Goal: Register for event/course

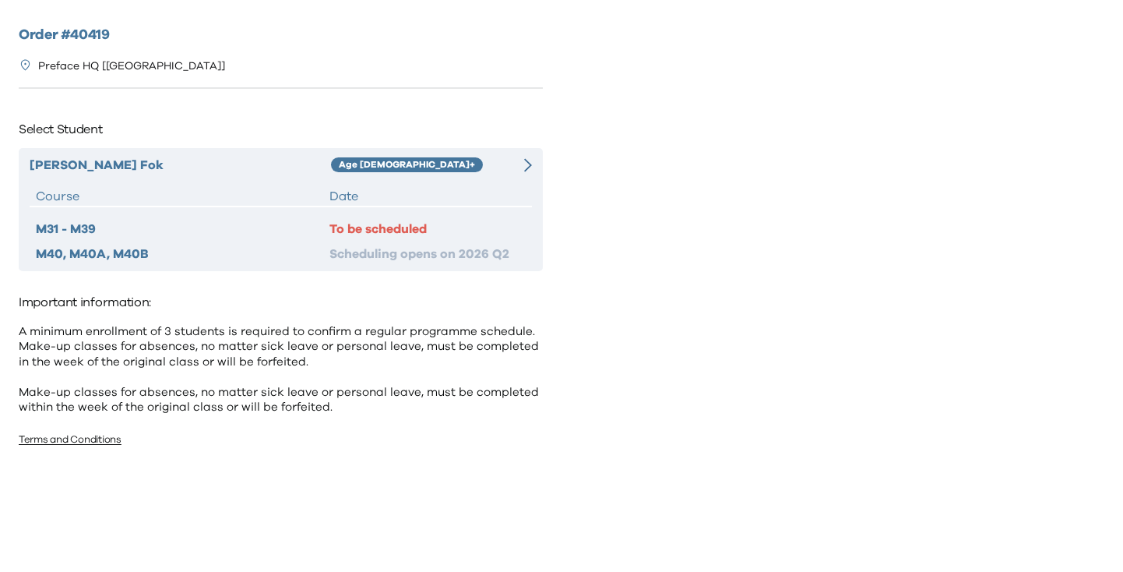
click at [516, 171] on div at bounding box center [519, 165] width 25 height 19
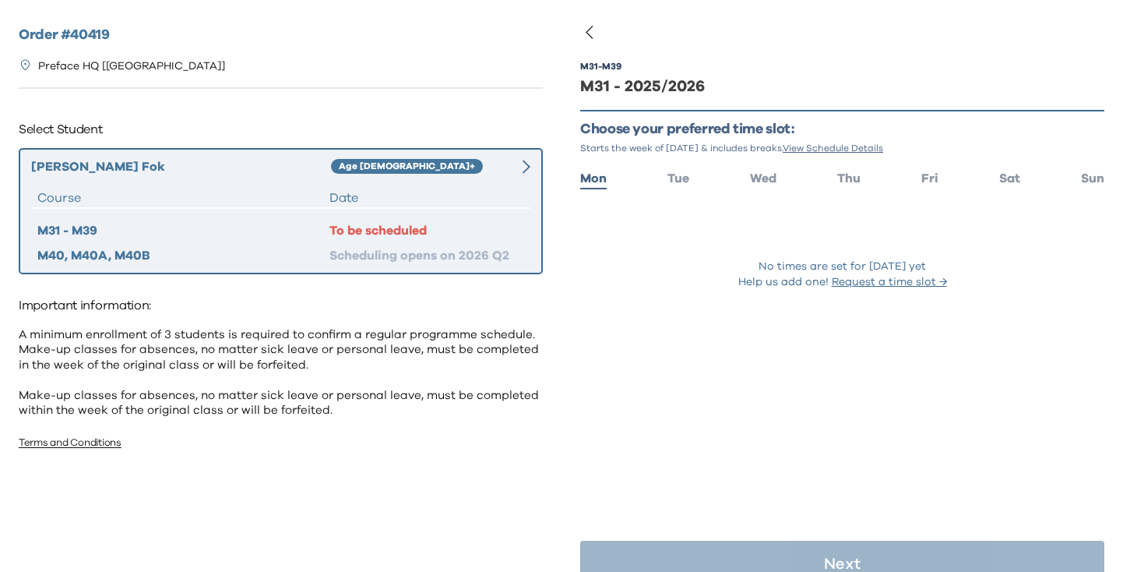
click at [997, 171] on ul "Mon Tue Wed Thu Fri Sat Sun" at bounding box center [842, 177] width 524 height 23
click at [1014, 173] on span "Sat" at bounding box center [1009, 178] width 21 height 12
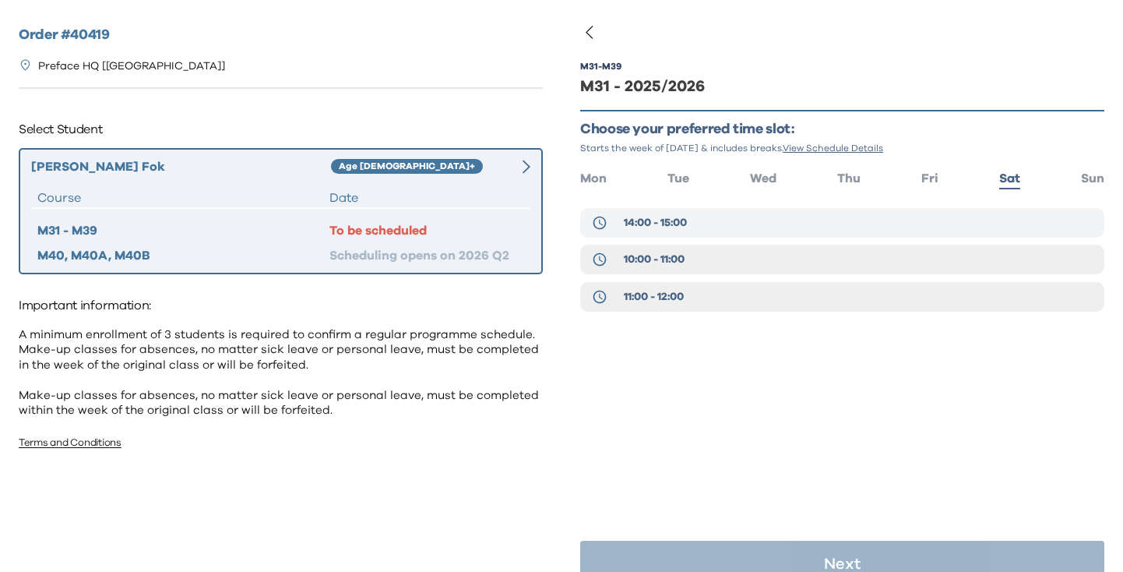
click at [746, 227] on button "14:00 - 15:00" at bounding box center [842, 223] width 524 height 30
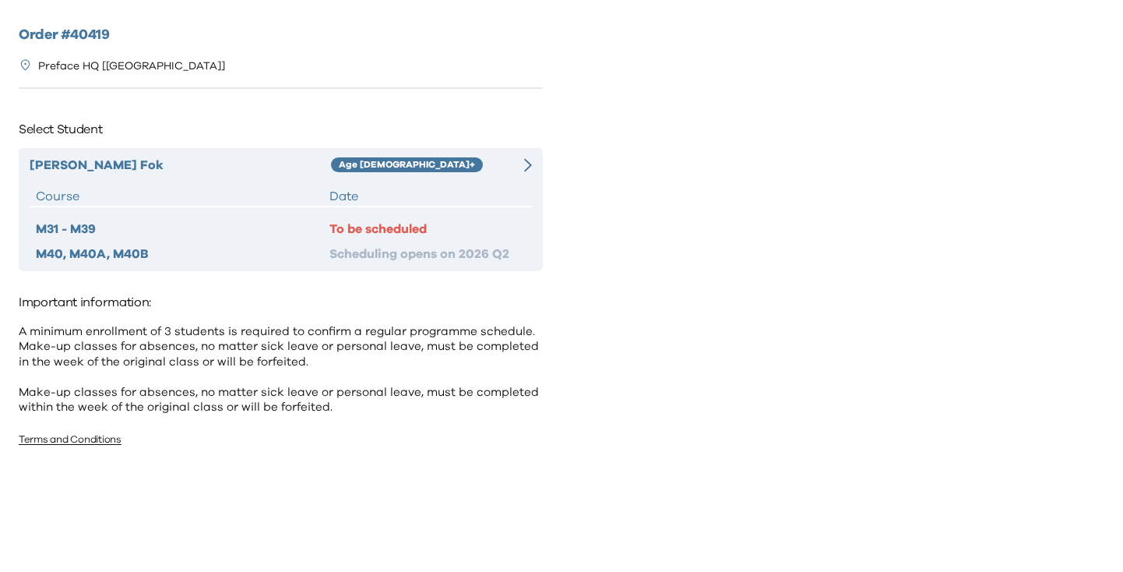
click at [511, 180] on div "[PERSON_NAME] Age [DEMOGRAPHIC_DATA]+ Course Date M31 - M39 To be scheduled M40…" at bounding box center [281, 209] width 524 height 123
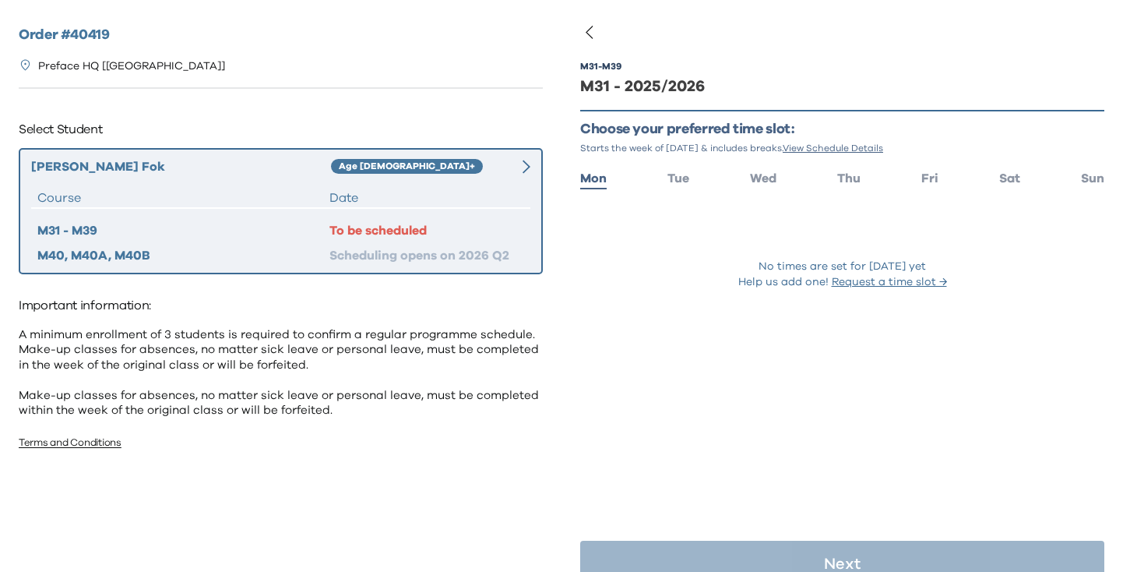
click at [998, 173] on ul "Mon Tue Wed Thu Fri Sat Sun" at bounding box center [842, 177] width 524 height 23
click at [1002, 173] on span "Sat" at bounding box center [1009, 178] width 21 height 12
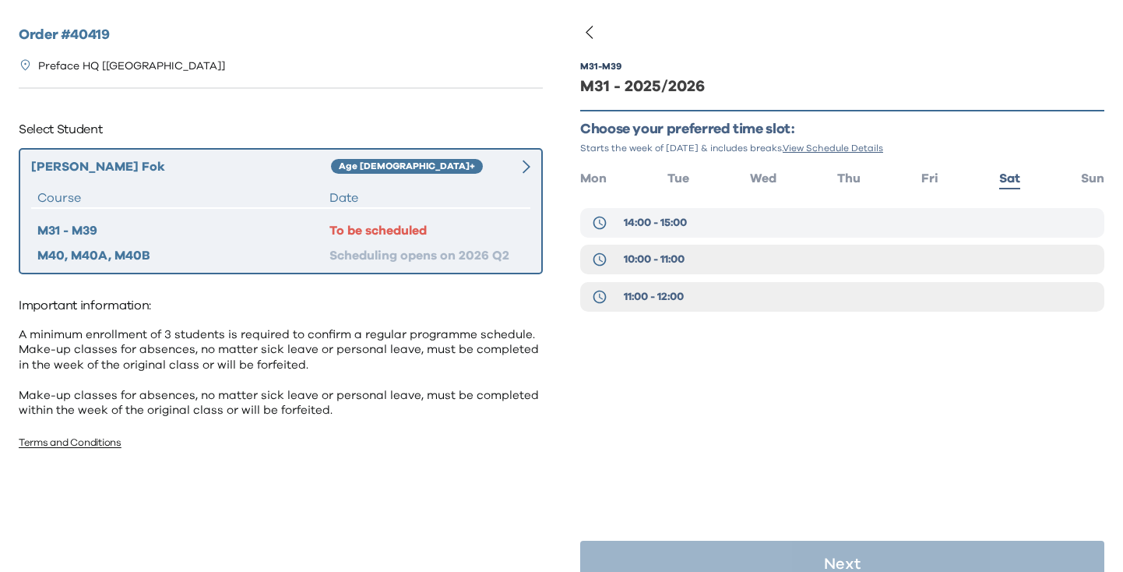
click at [650, 231] on button "14:00 - 15:00" at bounding box center [842, 223] width 524 height 30
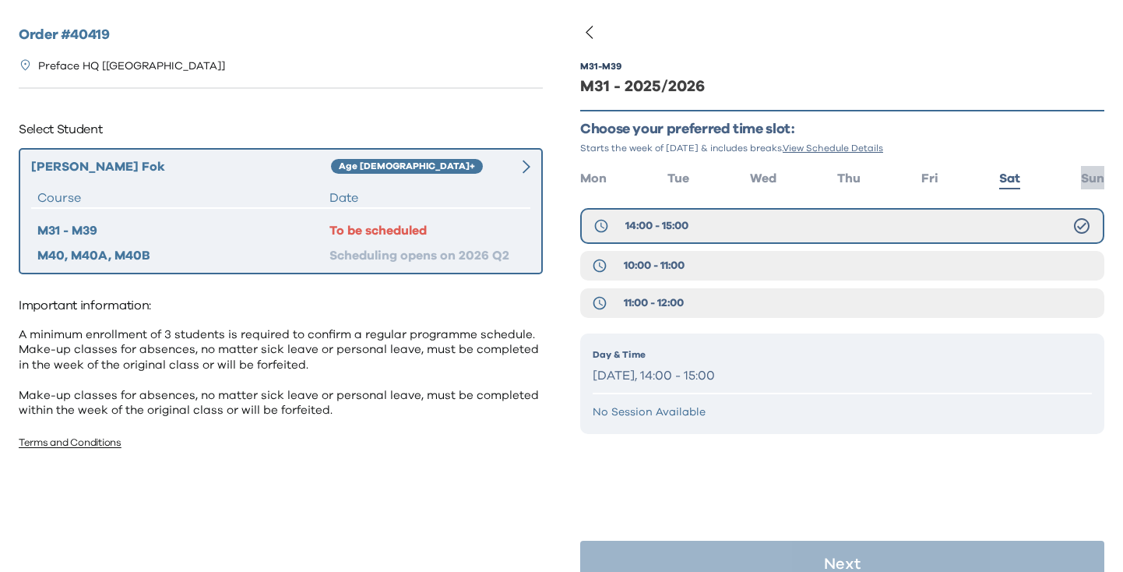
click at [1083, 174] on span "Sun" at bounding box center [1092, 178] width 23 height 12
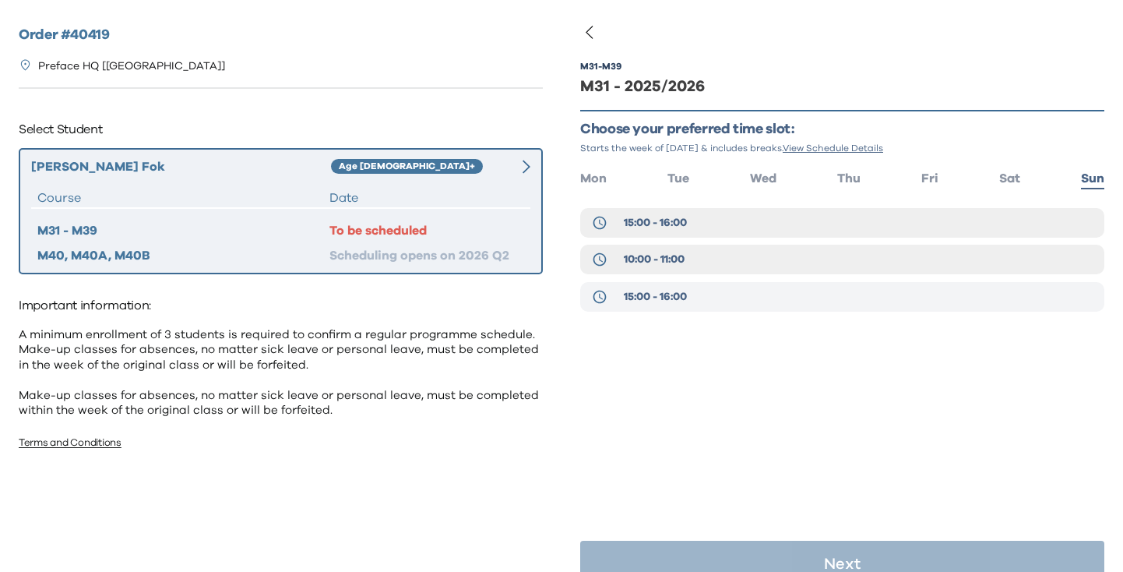
click at [704, 301] on button "15:00 - 16:00" at bounding box center [842, 297] width 524 height 30
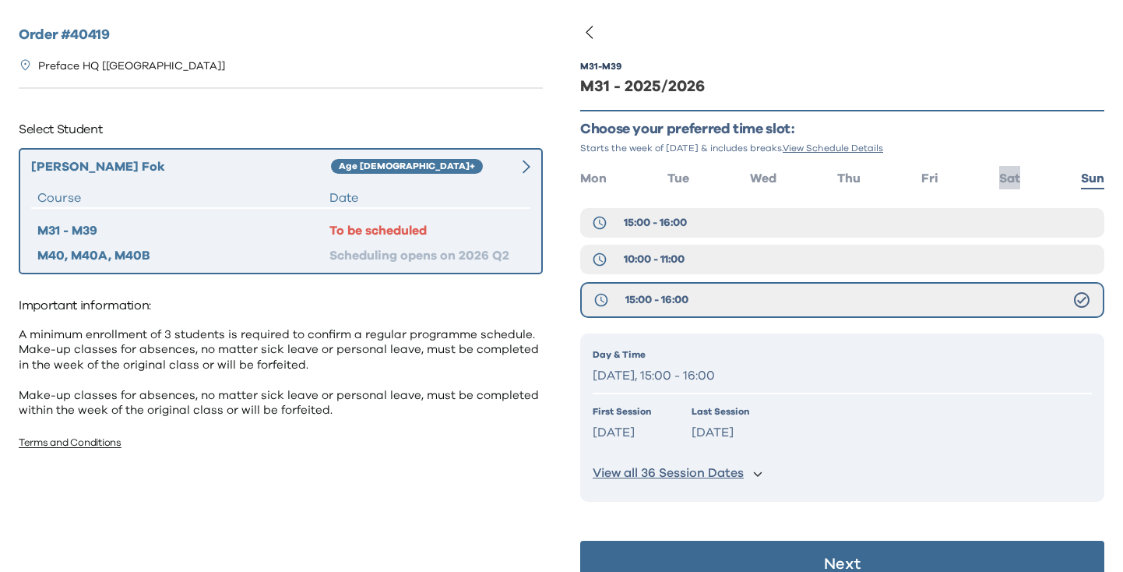
click at [1016, 183] on span "Sat" at bounding box center [1009, 178] width 21 height 12
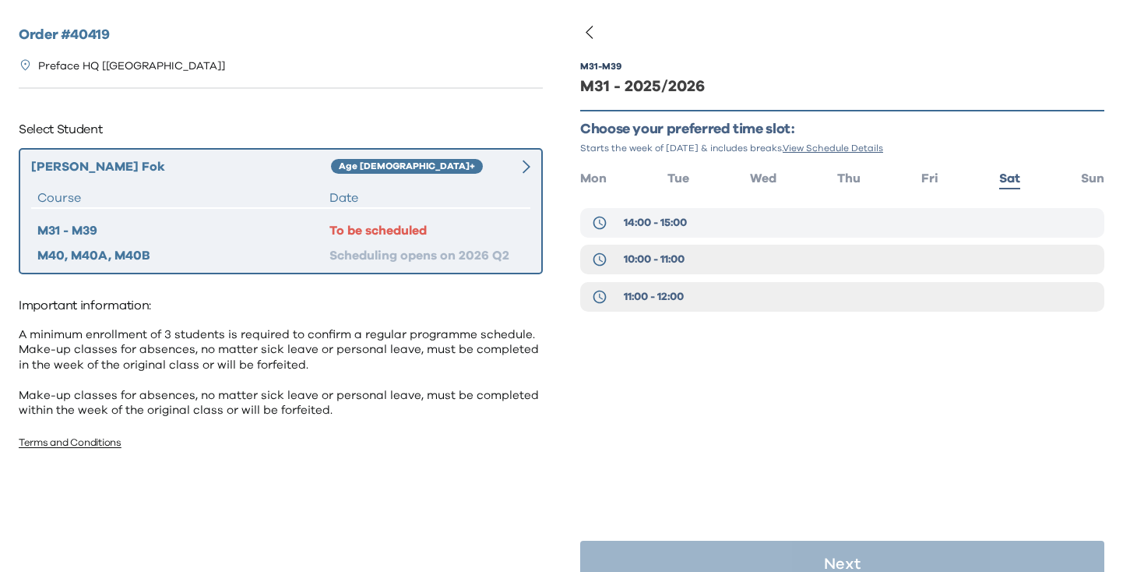
click at [813, 225] on button "14:00 - 15:00" at bounding box center [842, 223] width 524 height 30
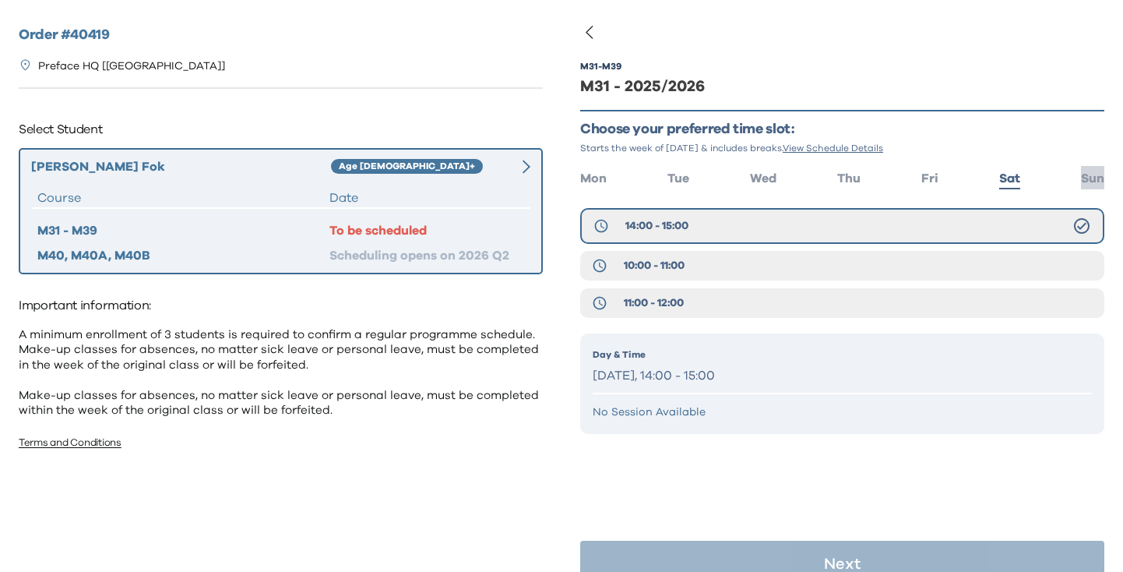
click at [1095, 173] on span "Sun" at bounding box center [1092, 178] width 23 height 12
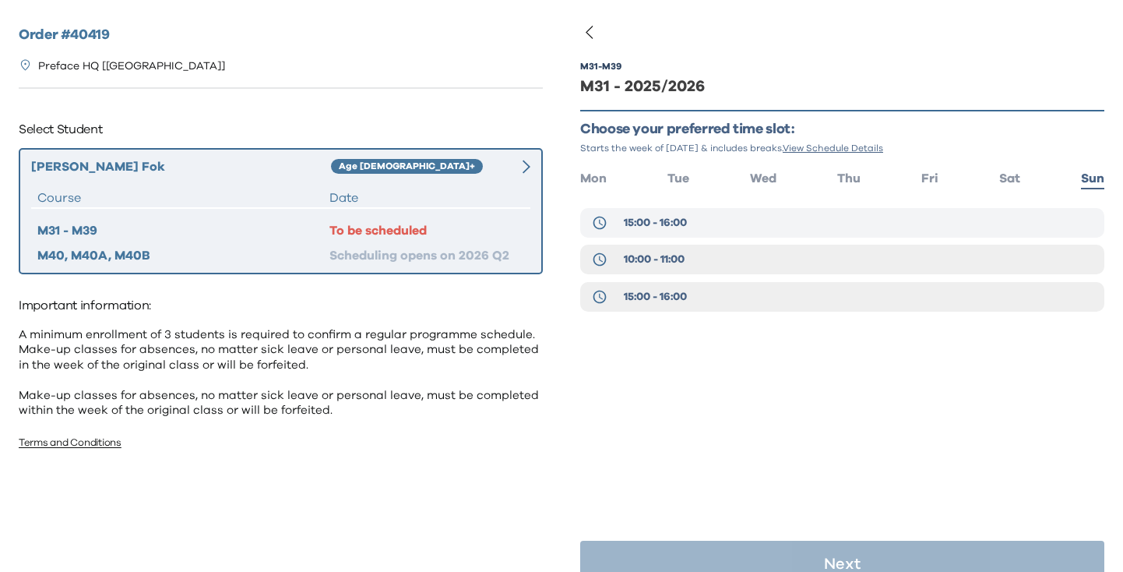
click at [907, 227] on button "15:00 - 16:00" at bounding box center [842, 223] width 524 height 30
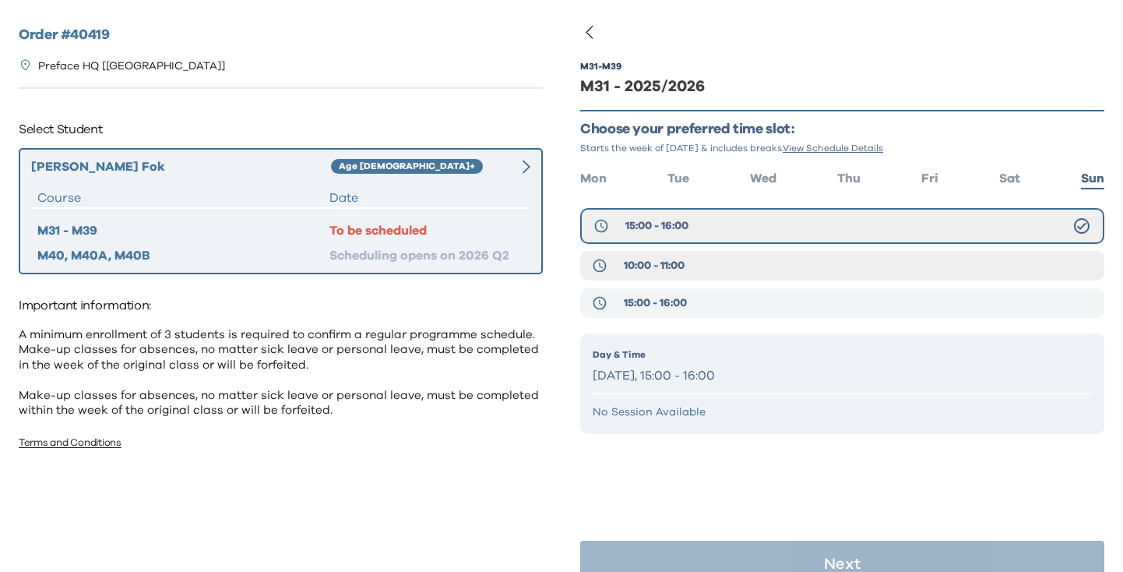
click at [887, 301] on button "15:00 - 16:00" at bounding box center [842, 303] width 524 height 30
